Goal: Go to known website: Go to known website

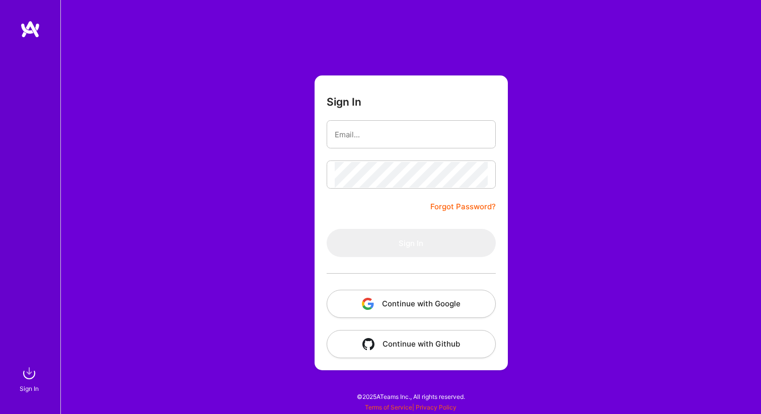
click at [411, 299] on button "Continue with Google" at bounding box center [411, 304] width 169 height 28
